Goal: Check status: Check status

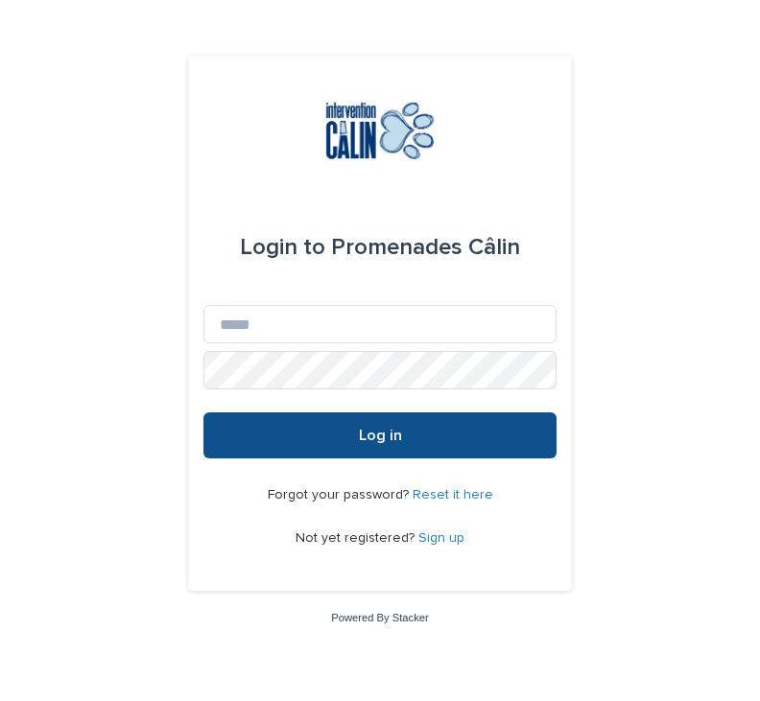
scroll to position [166, 0]
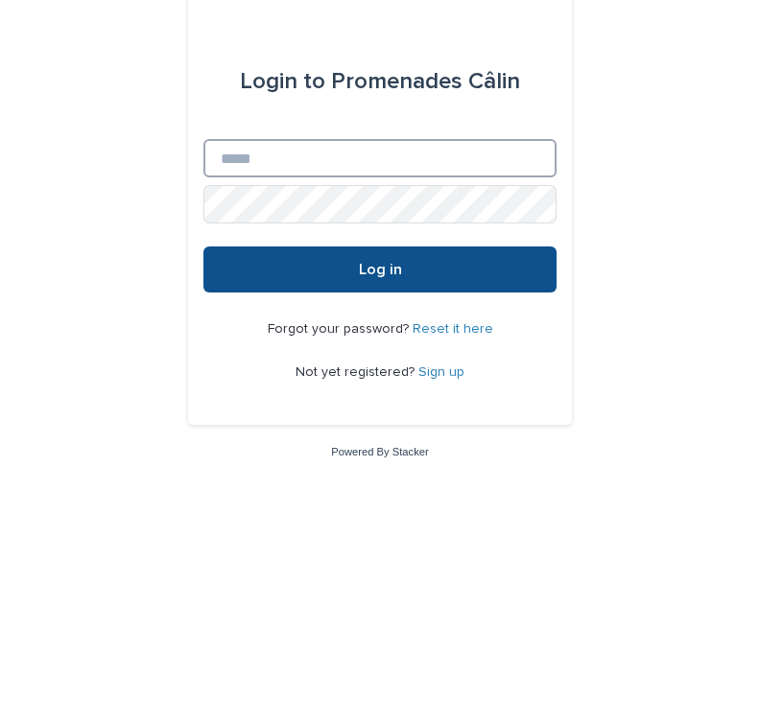
type input "**********"
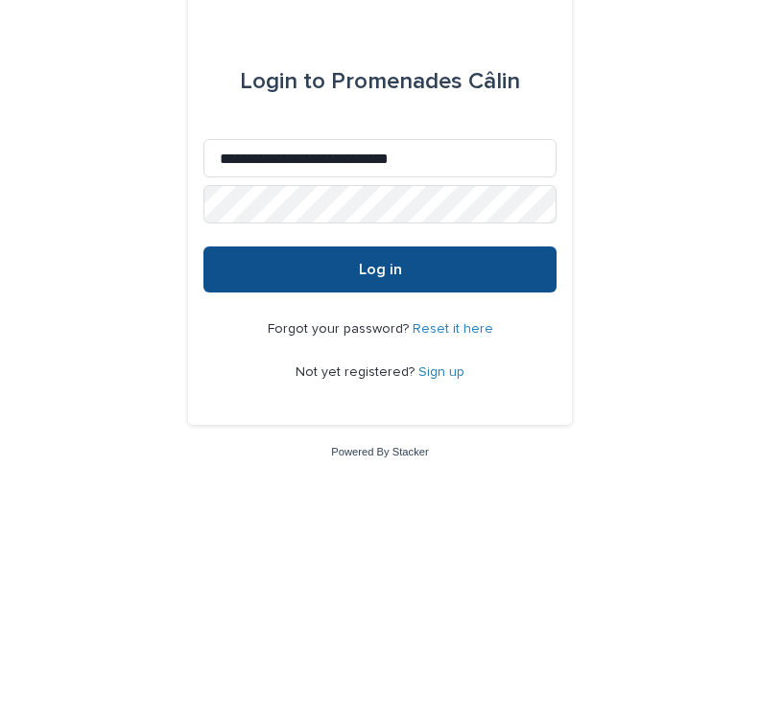
click at [380, 412] on button "Log in" at bounding box center [379, 435] width 353 height 46
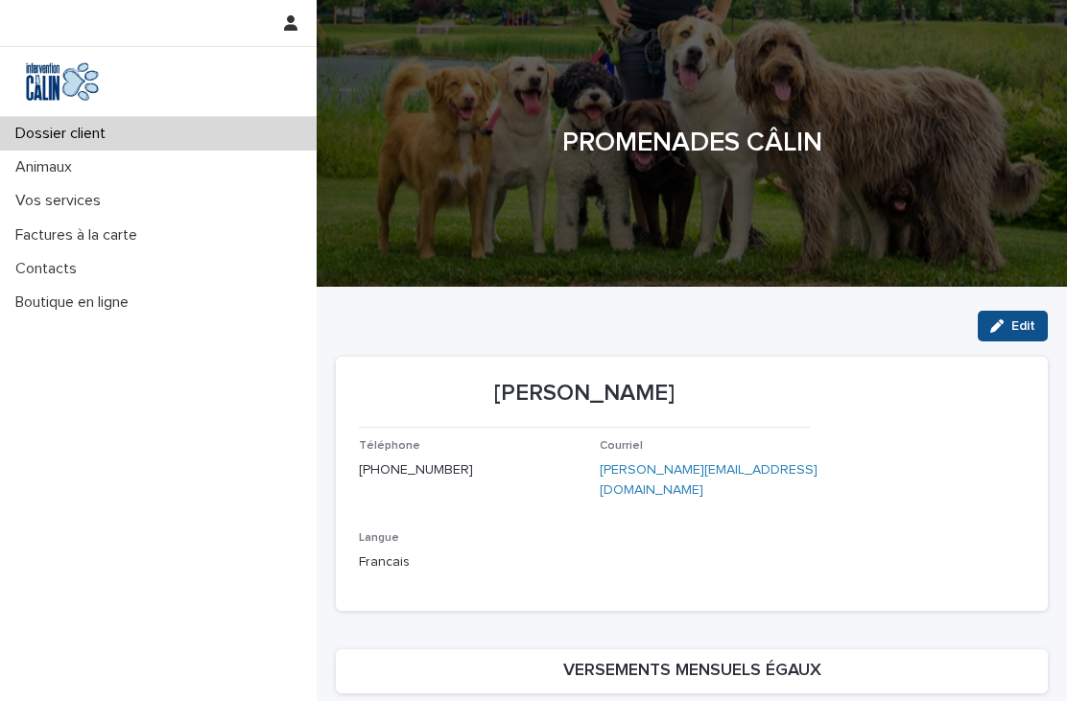
click at [48, 200] on p "Vos services" at bounding box center [62, 201] width 108 height 18
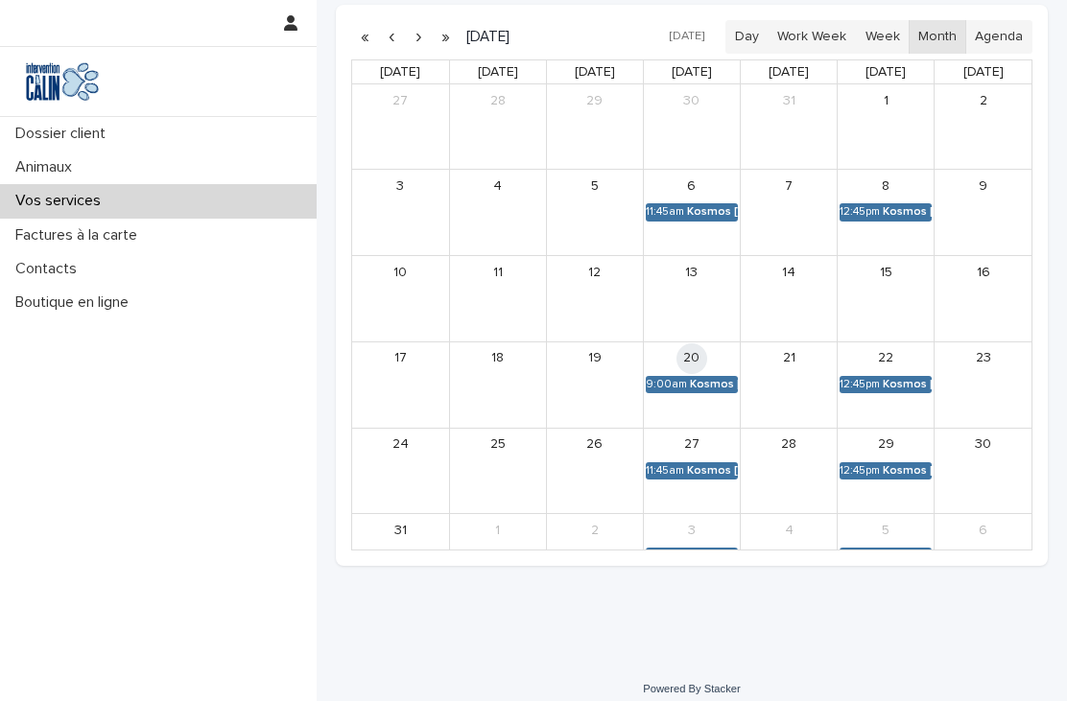
scroll to position [473, 0]
click at [698, 555] on link "11:45am Kosmos [PERSON_NAME]" at bounding box center [692, 556] width 92 height 17
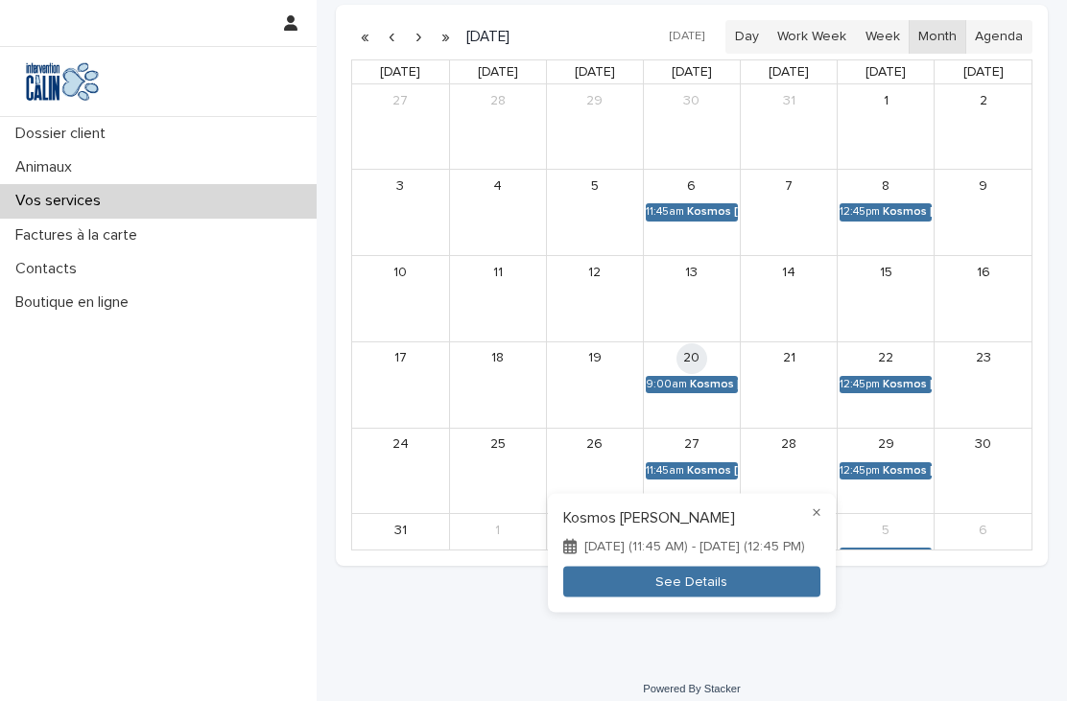
click at [729, 585] on button "See Details" at bounding box center [691, 582] width 257 height 32
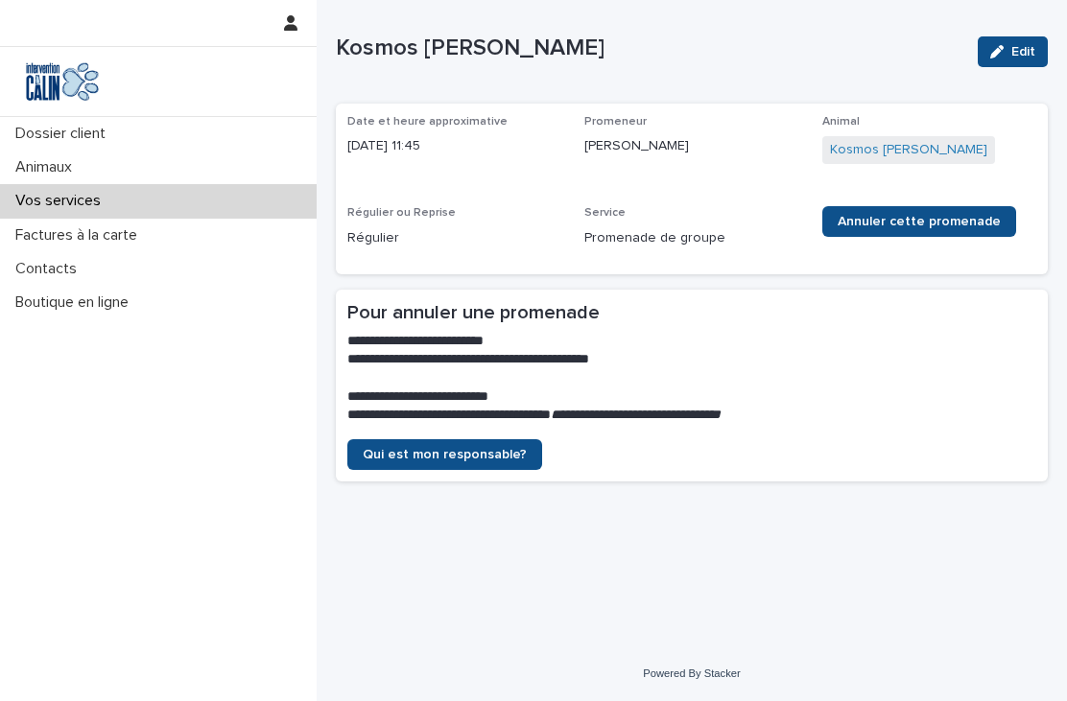
click at [93, 208] on p "Vos services" at bounding box center [62, 201] width 108 height 18
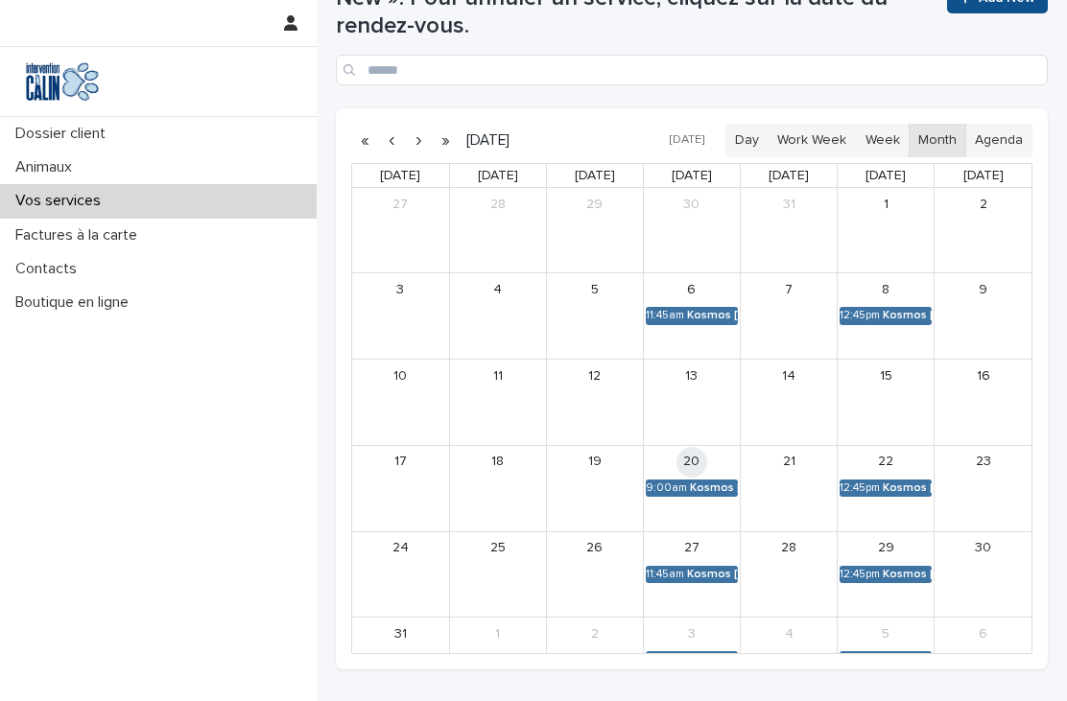
scroll to position [388, 0]
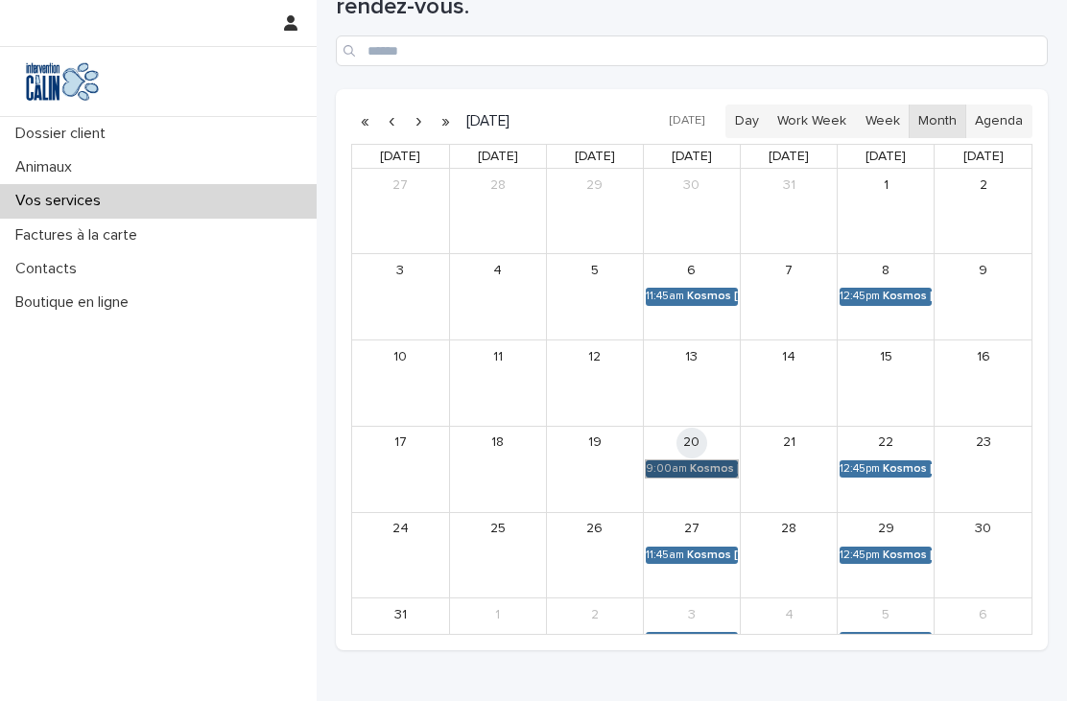
click at [715, 463] on link "9:00am Kosmos [PERSON_NAME]" at bounding box center [692, 468] width 92 height 17
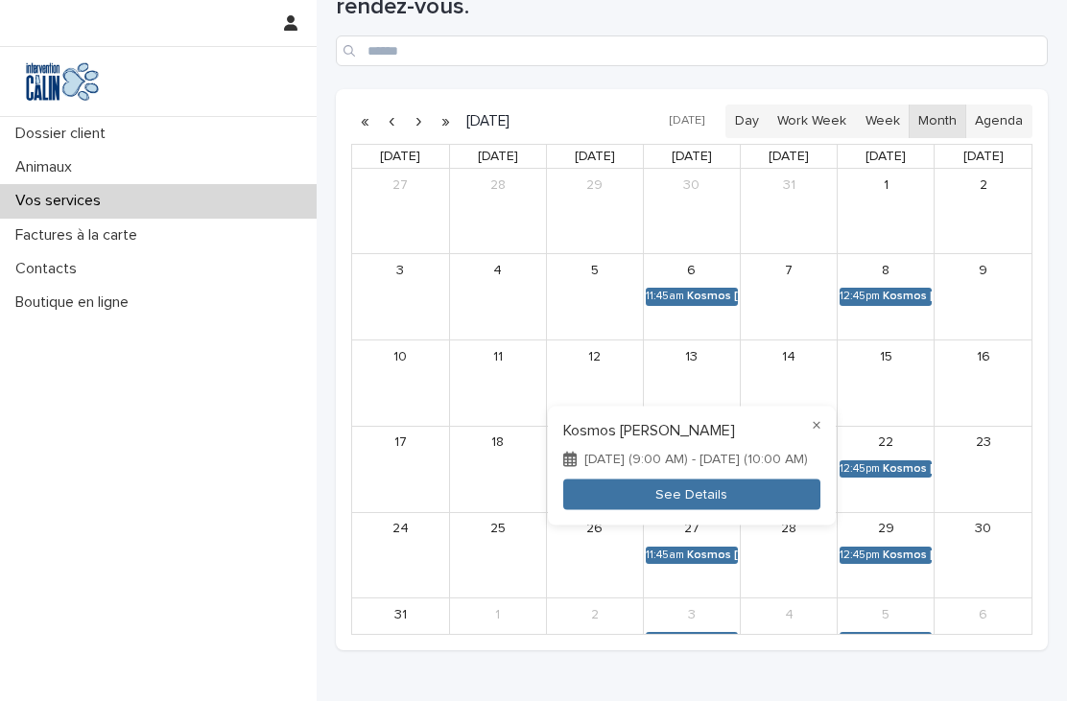
click at [717, 503] on button "See Details" at bounding box center [691, 495] width 257 height 32
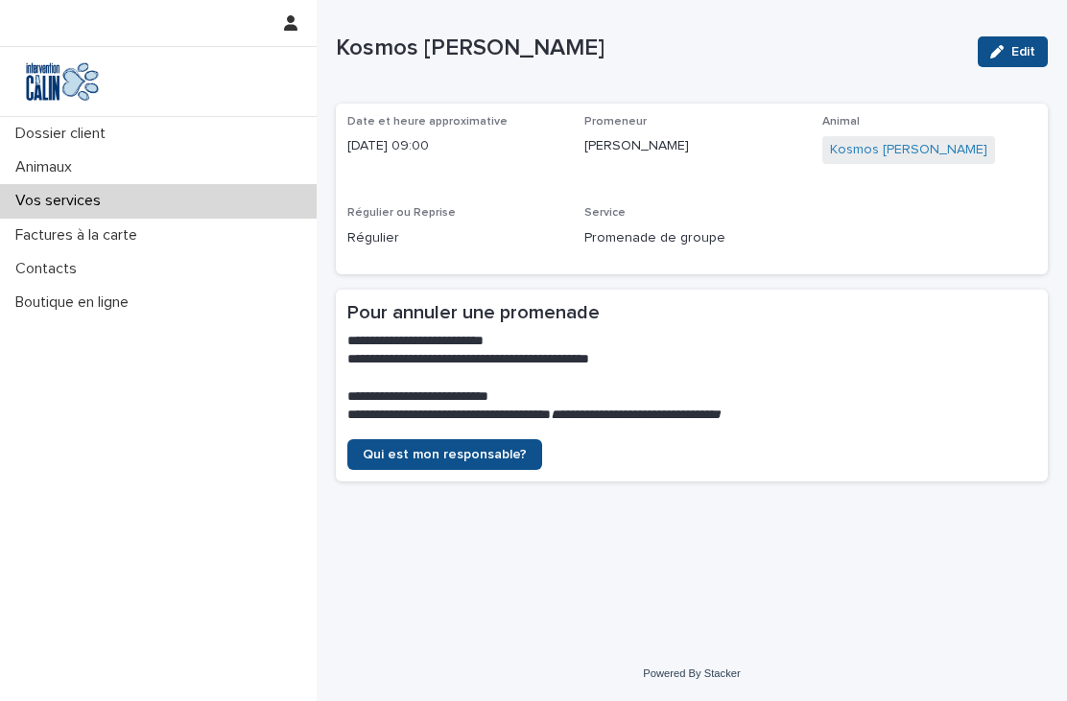
click at [53, 202] on p "Vos services" at bounding box center [62, 201] width 108 height 18
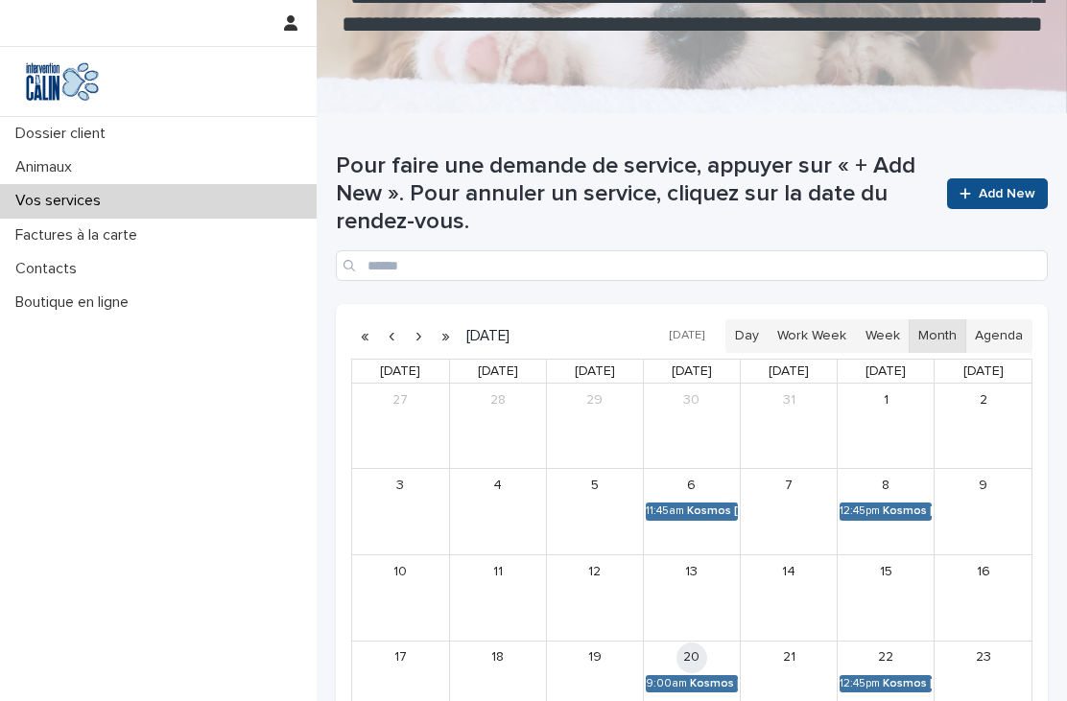
scroll to position [173, 0]
